Goal: Information Seeking & Learning: Learn about a topic

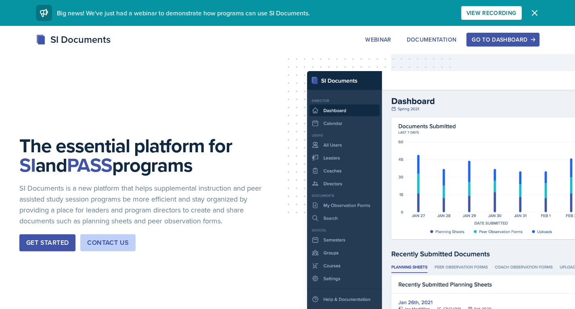
click at [517, 37] on div "Go to Dashboard" at bounding box center [503, 39] width 62 height 6
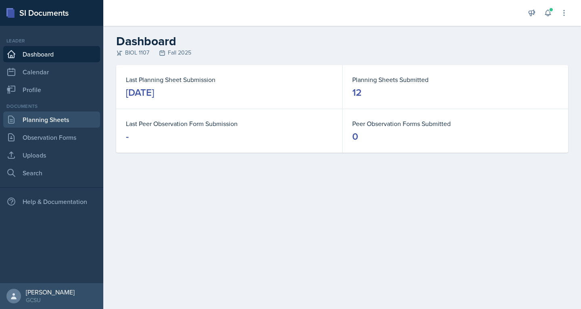
click at [33, 120] on link "Planning Sheets" at bounding box center [51, 119] width 97 height 16
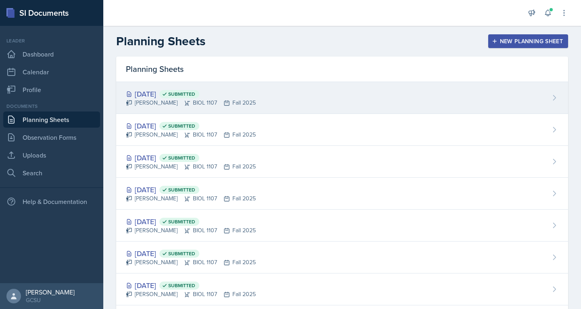
click at [133, 94] on div "[DATE] Submitted" at bounding box center [191, 93] width 130 height 11
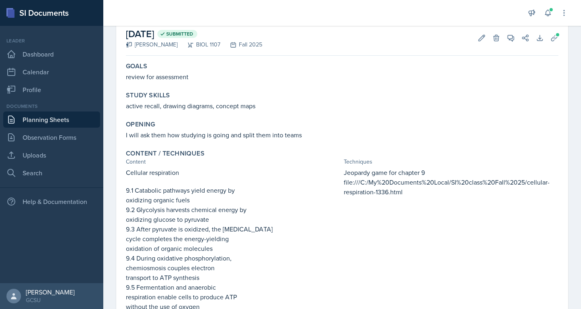
scroll to position [44, 0]
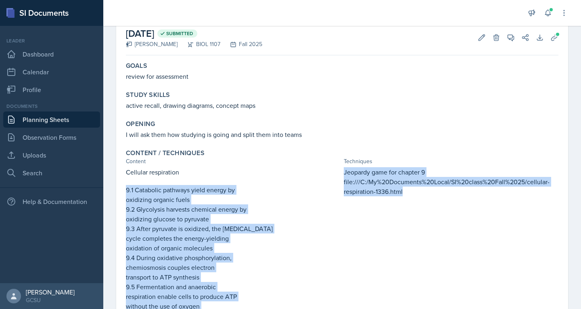
drag, startPoint x: 339, startPoint y: 181, endPoint x: 407, endPoint y: 198, distance: 70.0
click at [407, 198] on div "Cellular respiration 9.1 Catabolic pathways yield energy by oxidizing organic f…" at bounding box center [342, 257] width 433 height 181
click at [358, 189] on p "file:///C:/My%20Documents%20Local/SI%20class%20Fall%2025/cellular-respiration-1…" at bounding box center [451, 186] width 215 height 19
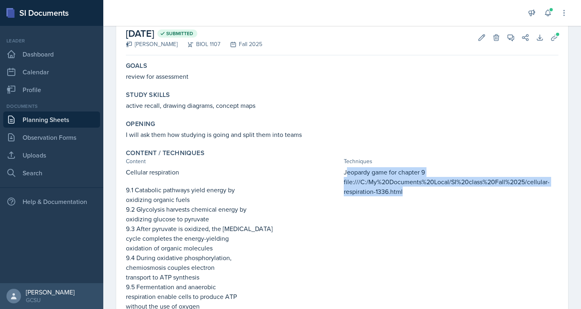
drag, startPoint x: 343, startPoint y: 169, endPoint x: 422, endPoint y: 197, distance: 83.5
click at [422, 197] on div "Jeopardy game for chapter 9 file:///C:/My%20Documents%20Local/SI%20class%20Fall…" at bounding box center [451, 257] width 215 height 181
copy div "eopardy game for chapter 9 file:///C:/My%20Documents%20Local/SI%20class%20Fall%…"
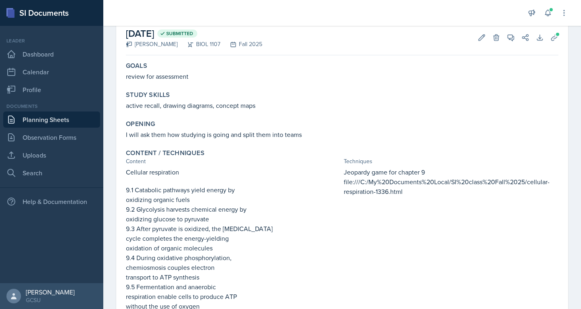
click at [318, 111] on div "Study Skills active recall, drawing diagrams, concept maps" at bounding box center [342, 101] width 439 height 26
